Goal: Task Accomplishment & Management: Use online tool/utility

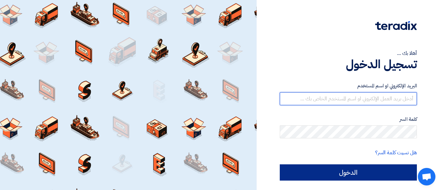
type input "[EMAIL_ADDRESS][DOMAIN_NAME]"
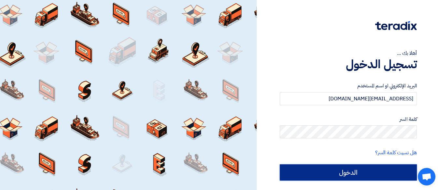
click at [351, 175] on input "الدخول" at bounding box center [348, 173] width 137 height 16
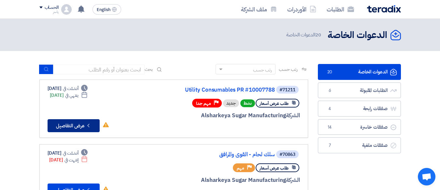
click at [77, 125] on button "Check details عرض التفاصيل" at bounding box center [74, 125] width 52 height 13
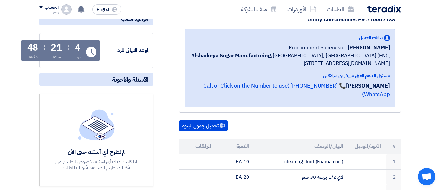
scroll to position [163, 0]
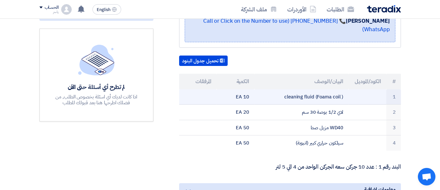
drag, startPoint x: 283, startPoint y: 87, endPoint x: 369, endPoint y: 88, distance: 86.9
click at [372, 90] on tr "1 cleaning fluid (Foama coil ) 10 EA" at bounding box center [290, 97] width 222 height 15
copy tr "cleaning fluid (Foama coil )"
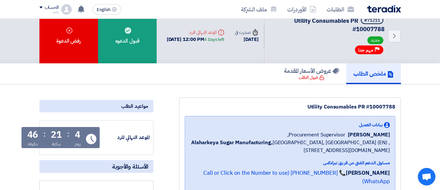
scroll to position [0, 0]
